Goal: Navigation & Orientation: Find specific page/section

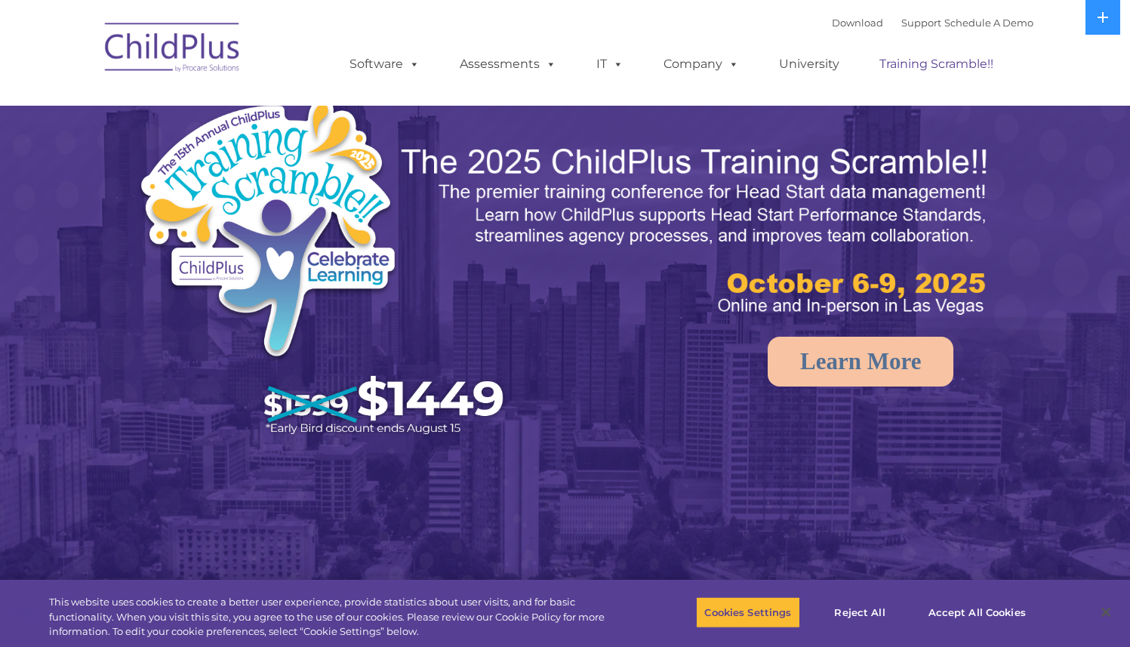
select select "MEDIUM"
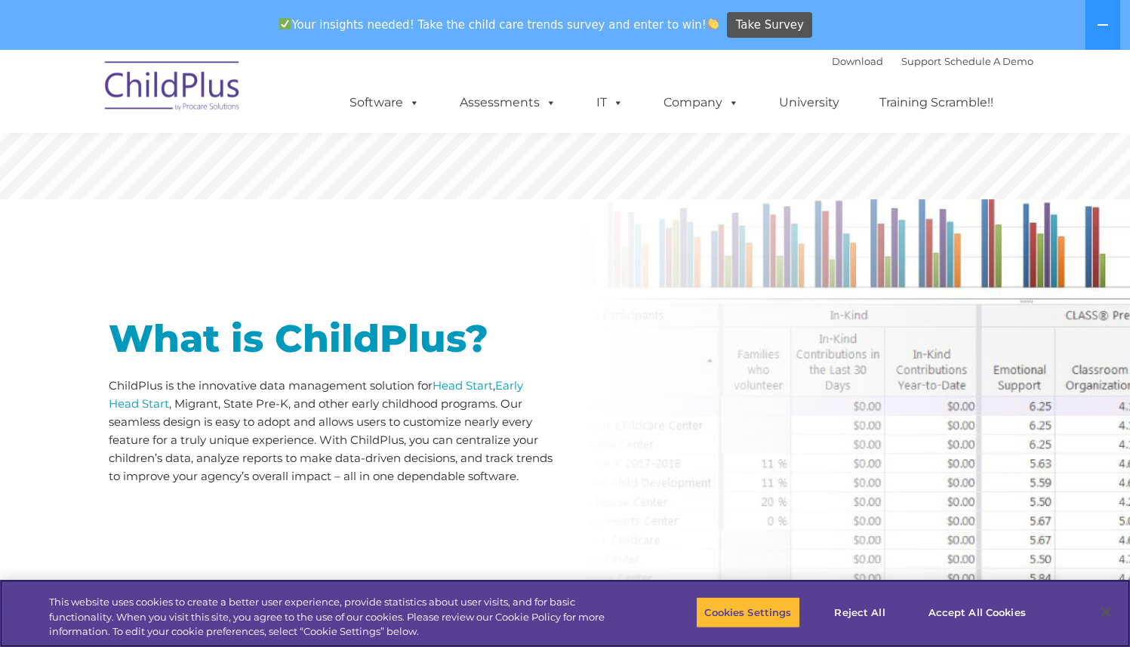
scroll to position [598, 0]
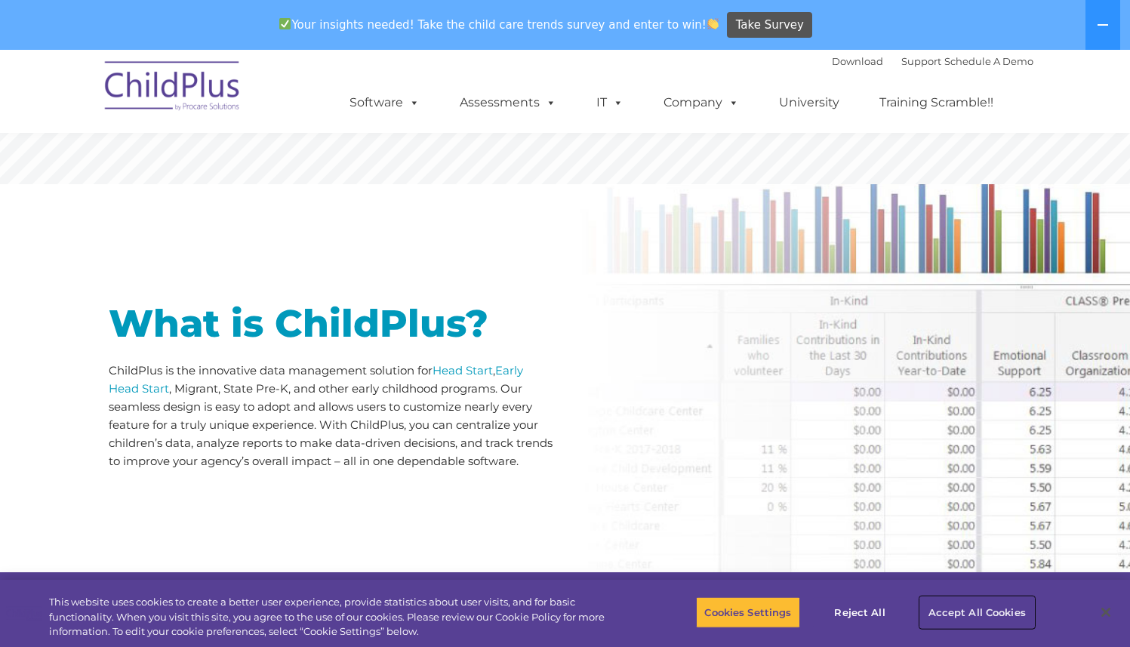
click at [1012, 611] on button "Accept All Cookies" at bounding box center [977, 612] width 114 height 32
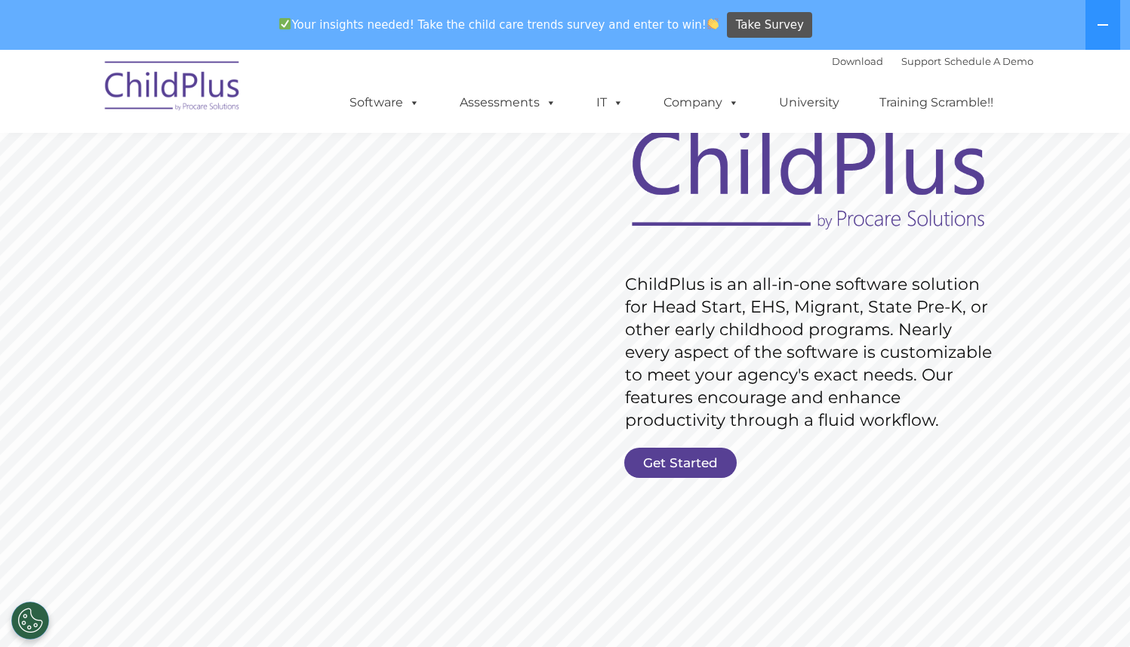
scroll to position [0, 0]
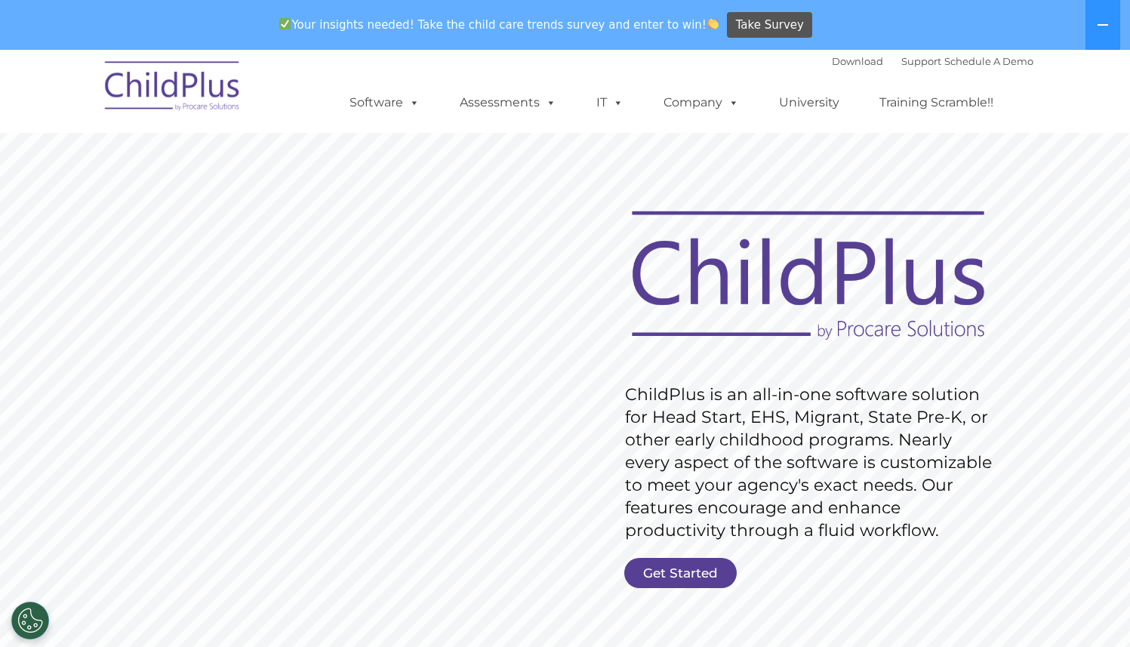
click at [617, 367] on rs-slide "Request Pricing ChildPlus is an all-in-one software solution for Head Start, EH…" at bounding box center [565, 442] width 1130 height 679
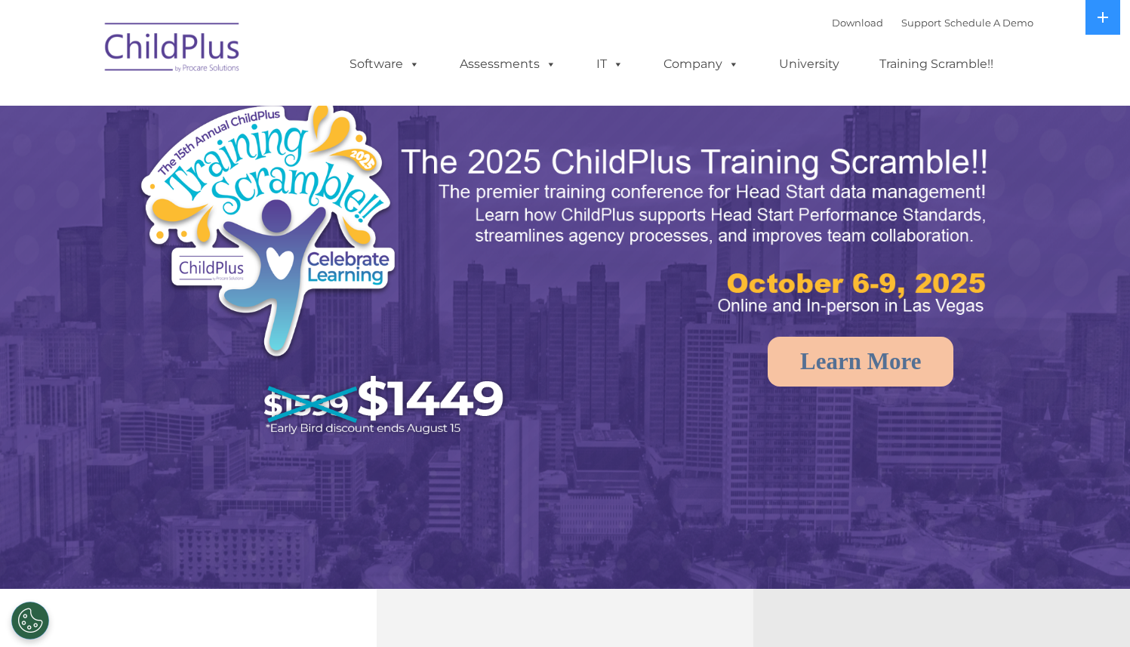
select select "MEDIUM"
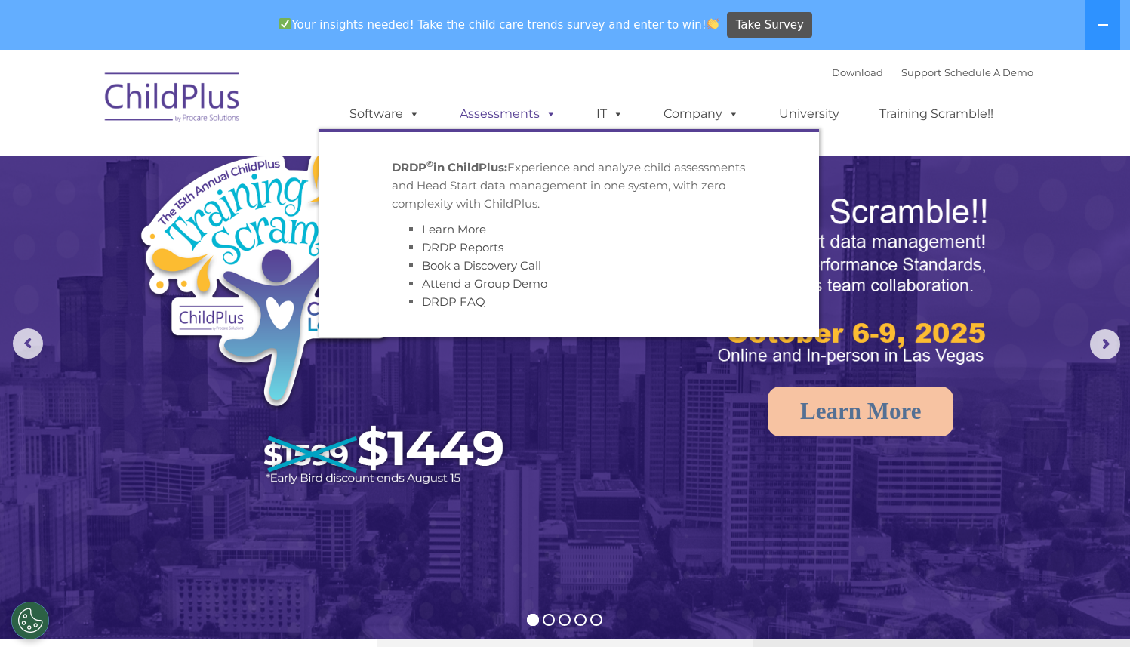
click at [534, 113] on link "Assessments" at bounding box center [508, 114] width 127 height 30
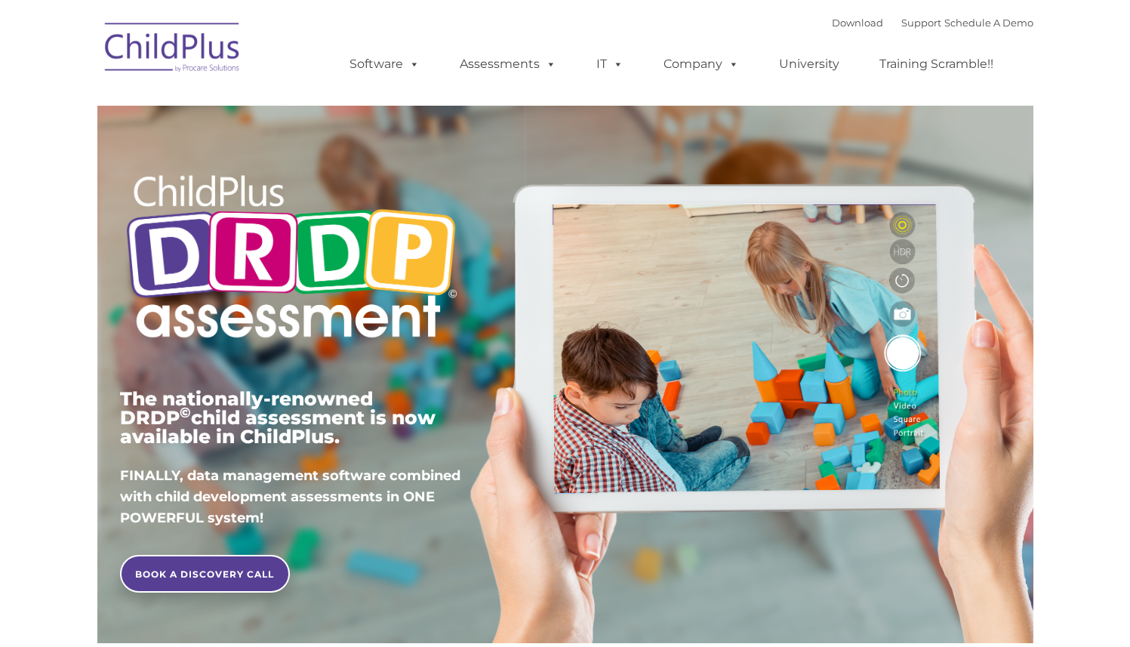
type input ""
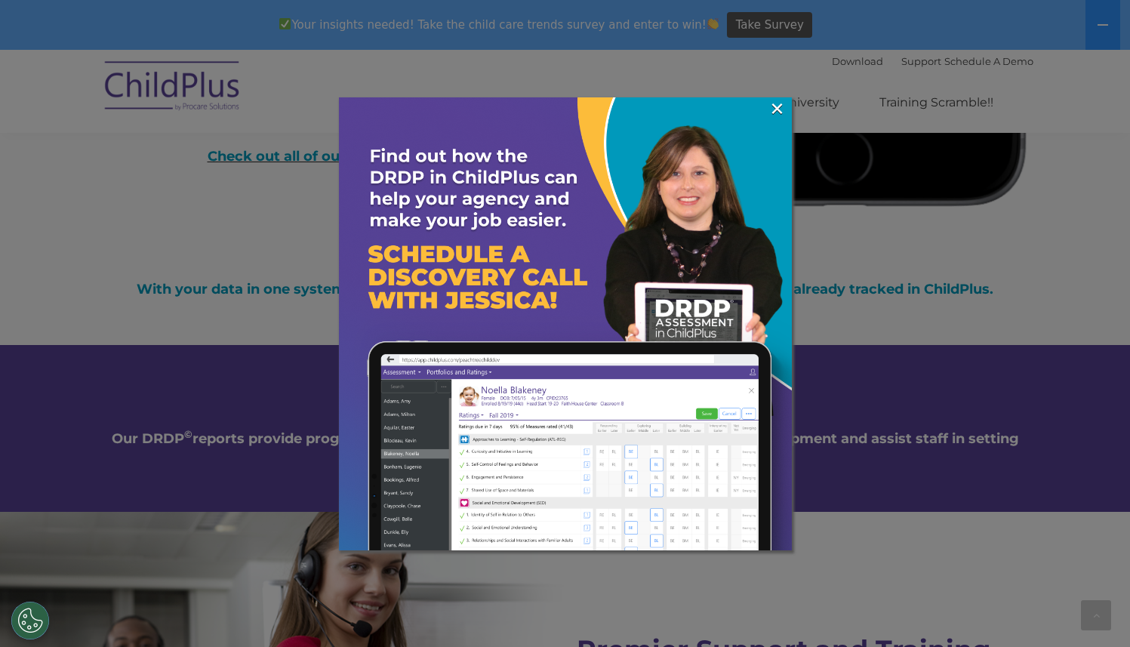
scroll to position [4927, 0]
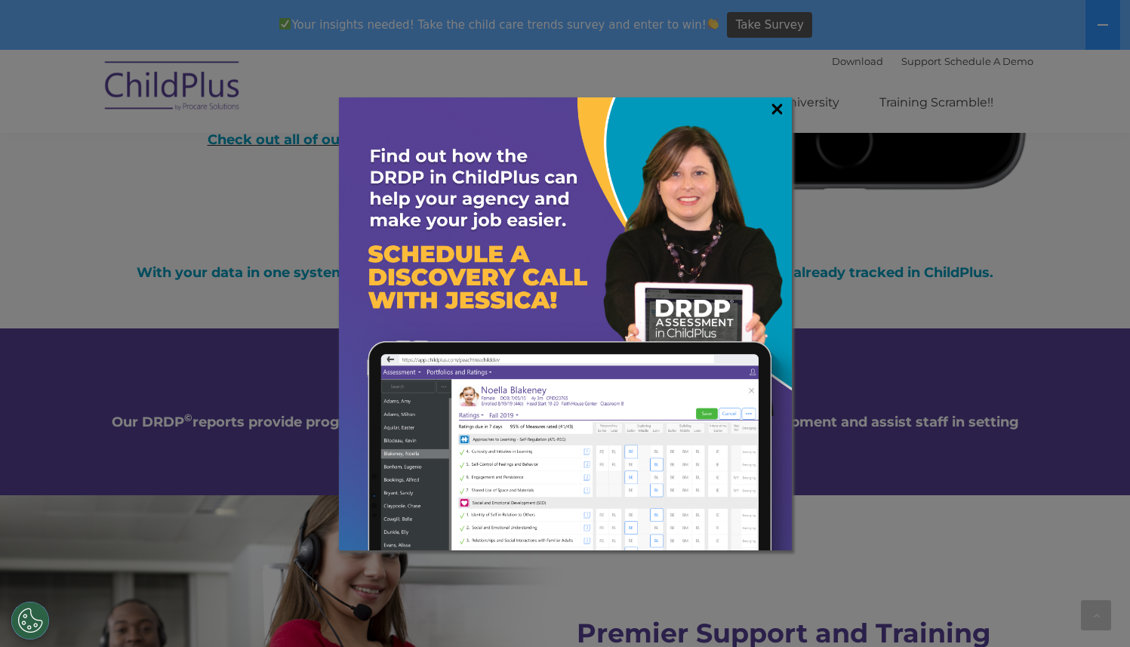
click at [774, 108] on link "×" at bounding box center [776, 108] width 17 height 15
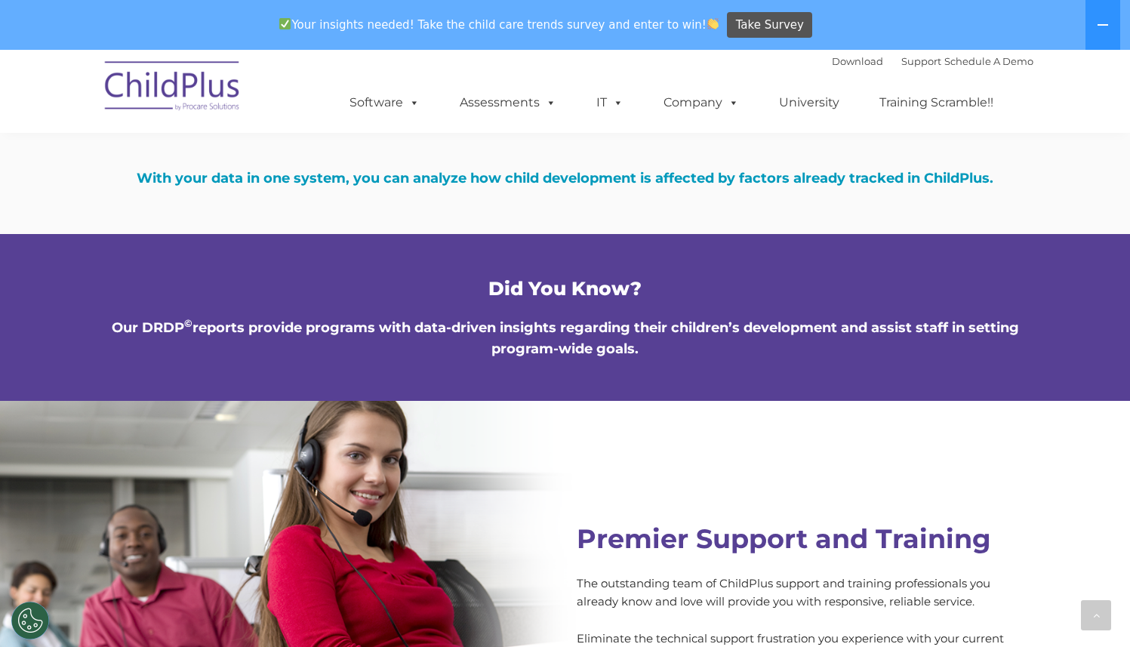
scroll to position [5025, 0]
